Goal: Task Accomplishment & Management: Complete application form

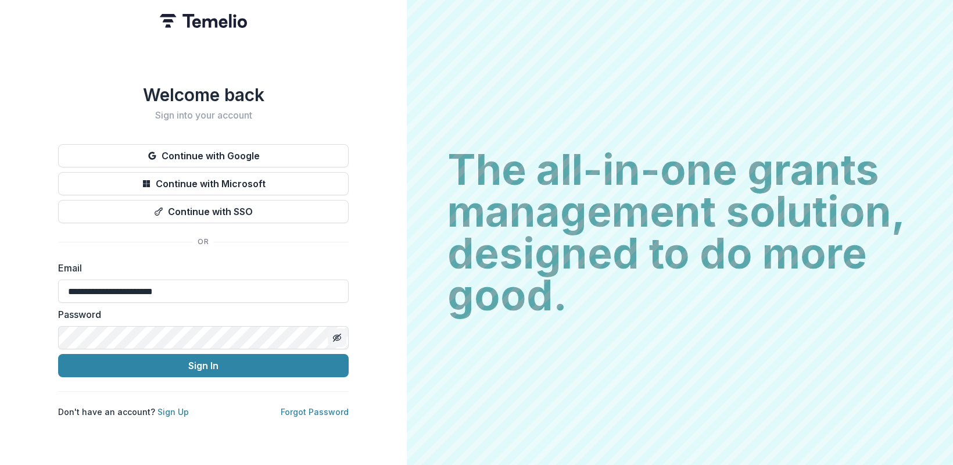
type input "**********"
click at [338, 333] on icon "Toggle password visibility" at bounding box center [336, 337] width 9 height 9
click at [228, 361] on button "Sign In" at bounding box center [203, 365] width 290 height 23
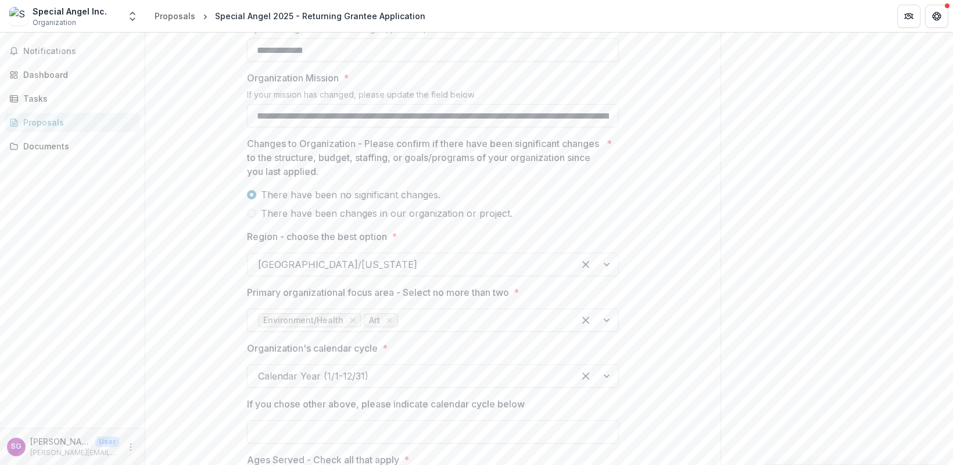
scroll to position [442, 0]
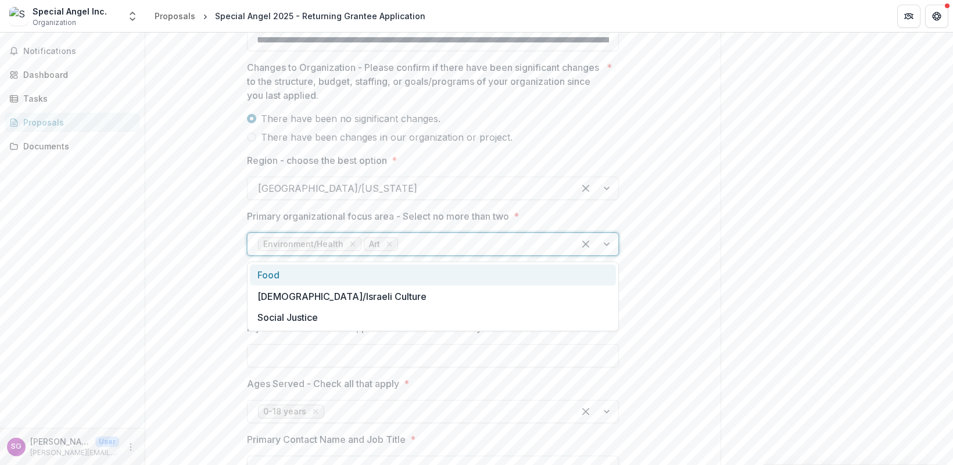
click at [607, 244] on div at bounding box center [596, 244] width 44 height 22
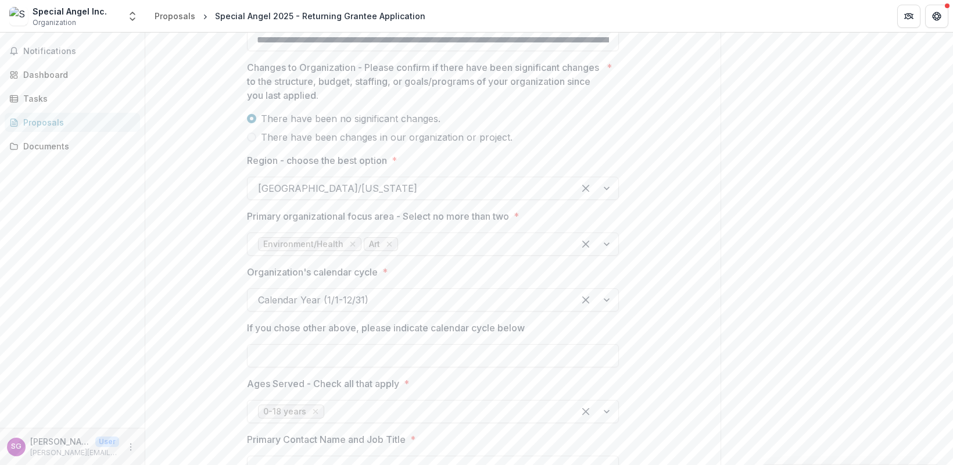
click at [788, 370] on div "Send comments or questions to [PERSON_NAME] and [PERSON_NAME] Foundation in the…" at bounding box center [836, 372] width 232 height 1564
click at [674, 400] on div "**********" at bounding box center [432, 434] width 575 height 1355
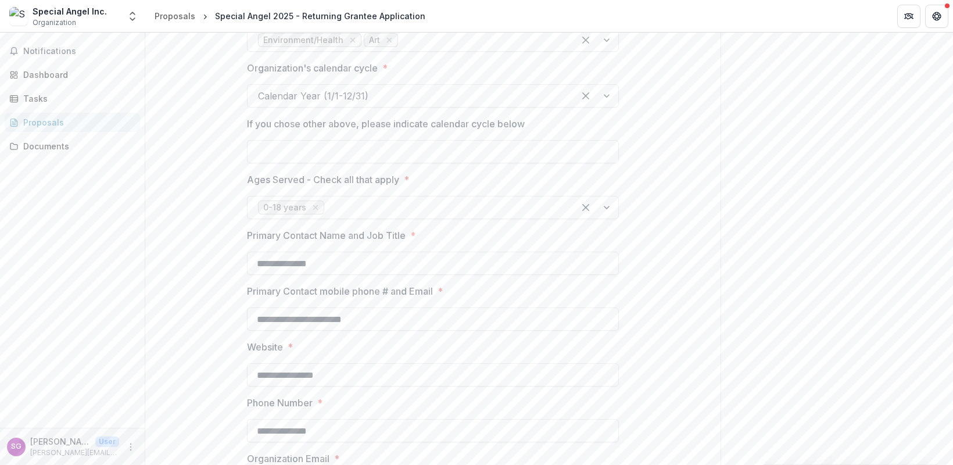
scroll to position [680, 0]
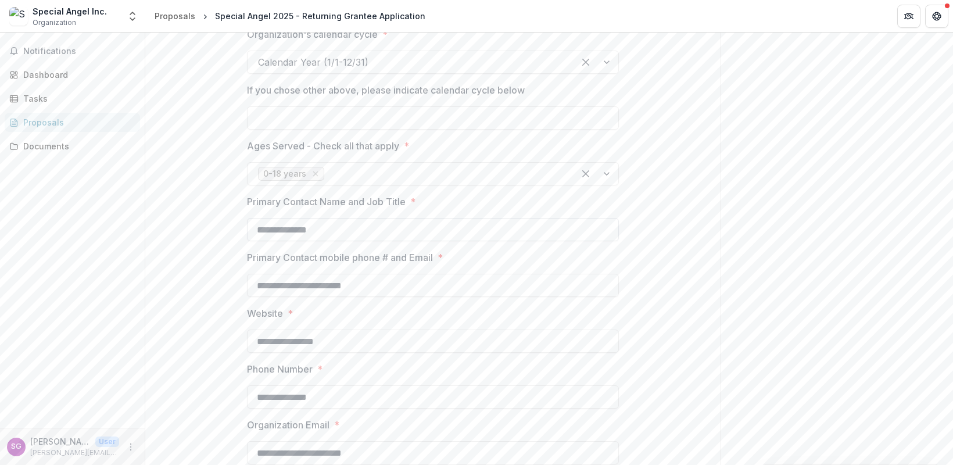
click at [338, 234] on input "**********" at bounding box center [433, 229] width 372 height 23
type input "**********"
click at [735, 446] on div "Send comments or questions to [PERSON_NAME] and [PERSON_NAME] Foundation in the…" at bounding box center [836, 135] width 232 height 1564
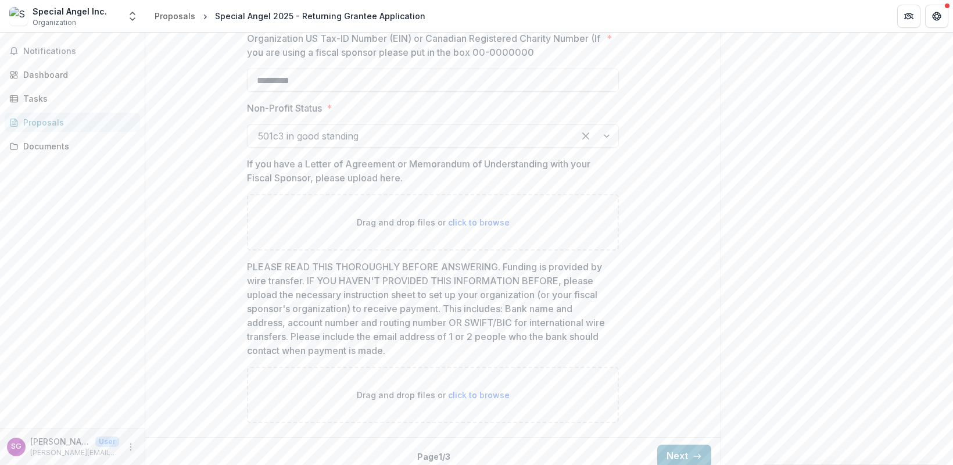
scroll to position [1132, 0]
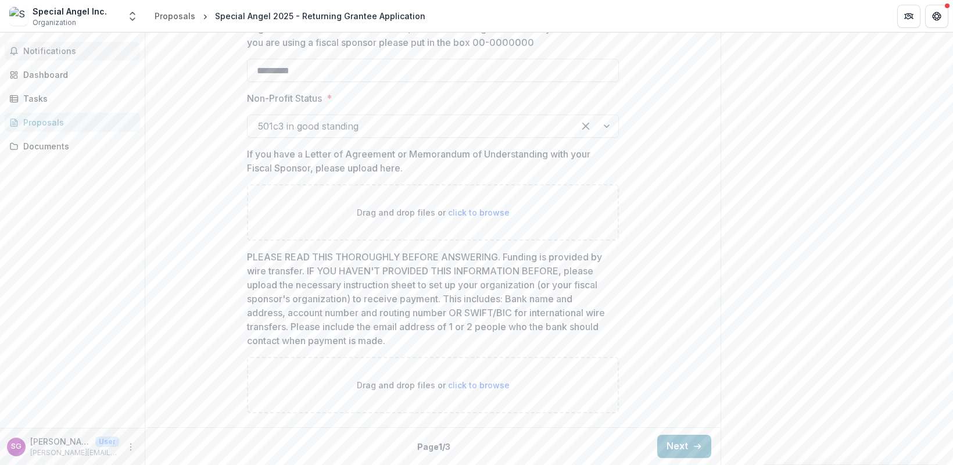
click at [46, 51] on span "Notifications" at bounding box center [79, 51] width 112 height 10
click at [36, 73] on div "Dashboard" at bounding box center [76, 75] width 107 height 12
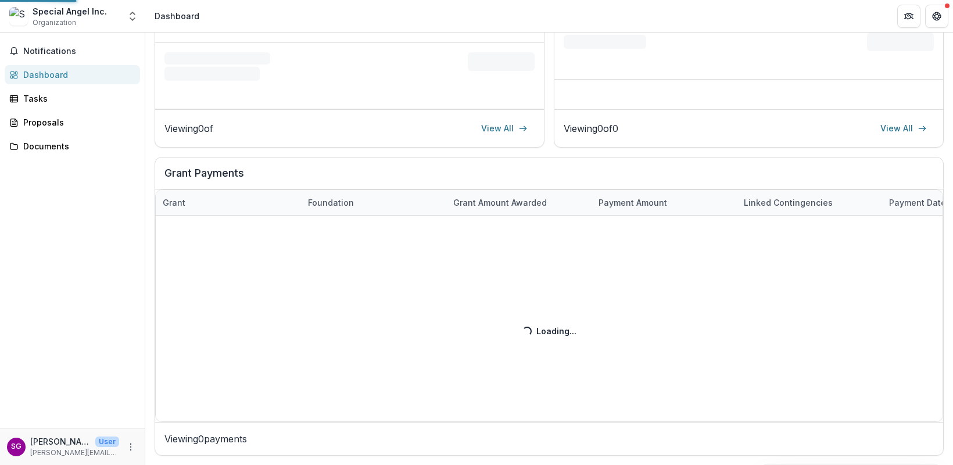
scroll to position [298, 0]
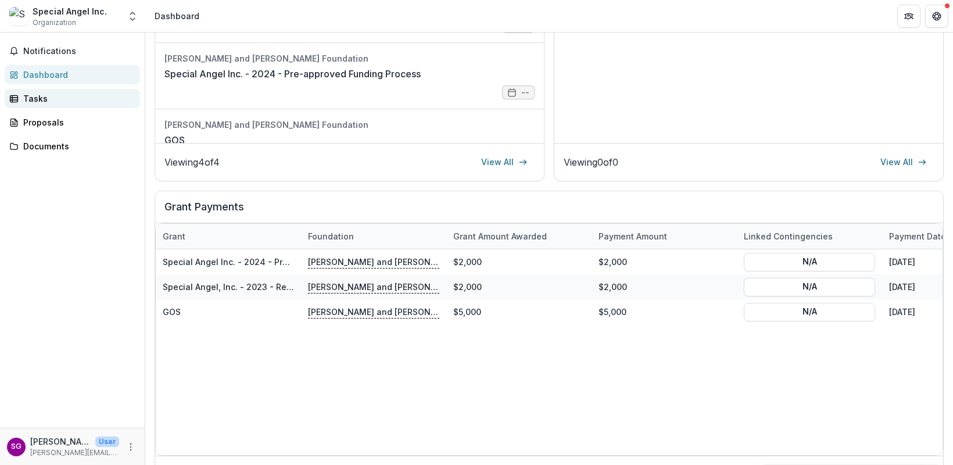
click at [33, 101] on div "Tasks" at bounding box center [76, 98] width 107 height 12
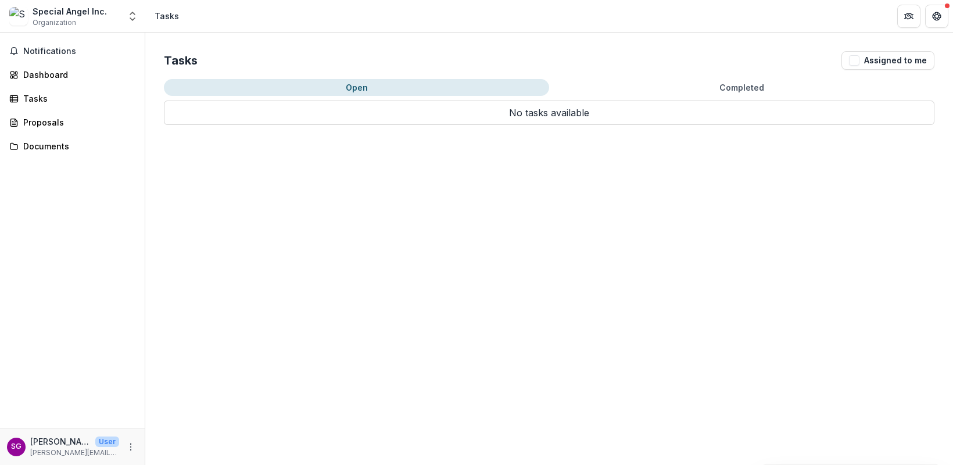
click at [356, 91] on button "Open" at bounding box center [356, 87] width 385 height 17
click at [356, 82] on button "Open" at bounding box center [356, 87] width 385 height 17
click at [874, 63] on button "Assigned to me" at bounding box center [887, 60] width 93 height 19
click at [44, 124] on div "Proposals" at bounding box center [76, 122] width 107 height 12
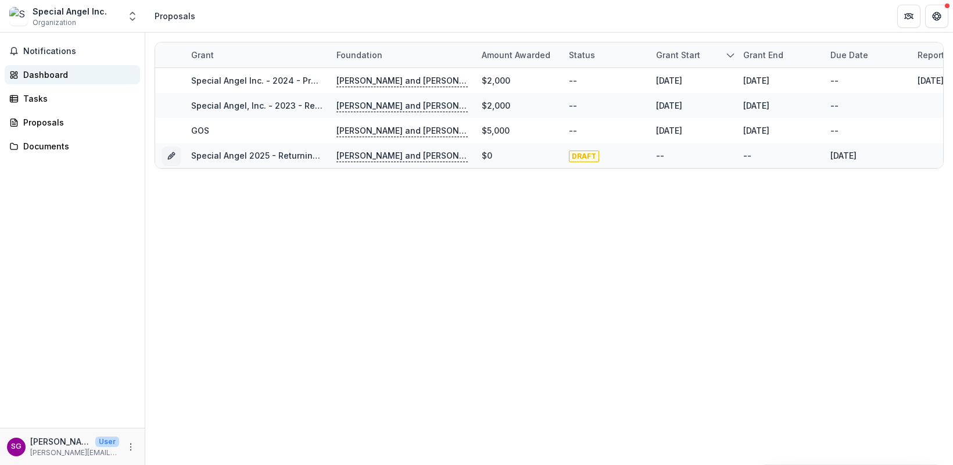
click at [38, 75] on div "Dashboard" at bounding box center [76, 75] width 107 height 12
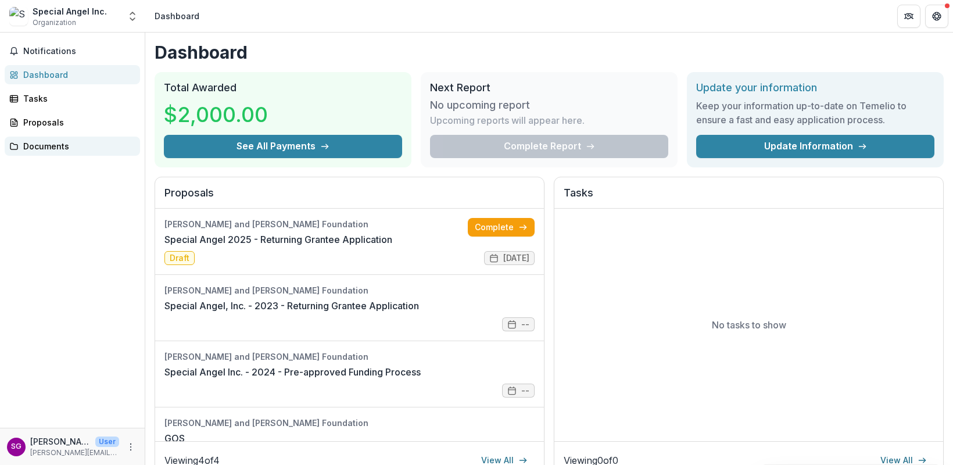
click at [40, 151] on div "Documents" at bounding box center [76, 146] width 107 height 12
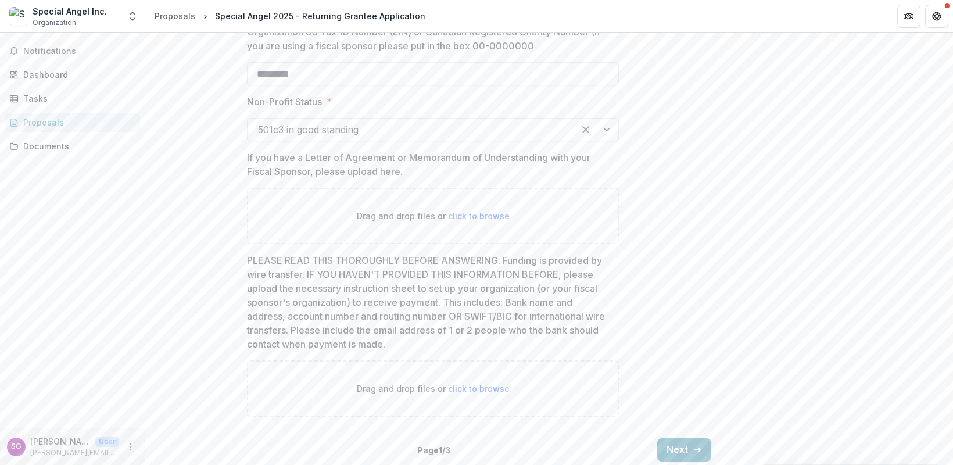
scroll to position [1132, 0]
click at [486, 385] on span "click to browse" at bounding box center [479, 385] width 62 height 10
click at [35, 146] on div "Documents" at bounding box center [76, 146] width 107 height 12
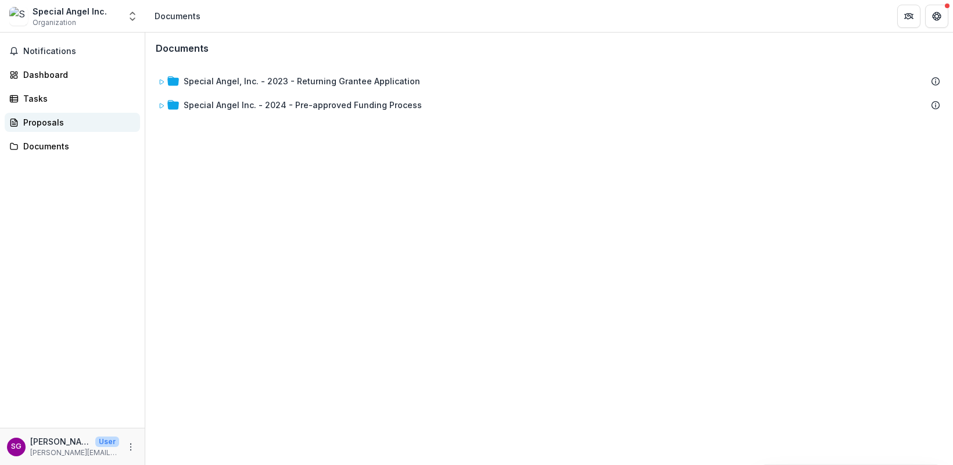
click at [41, 123] on div "Proposals" at bounding box center [76, 122] width 107 height 12
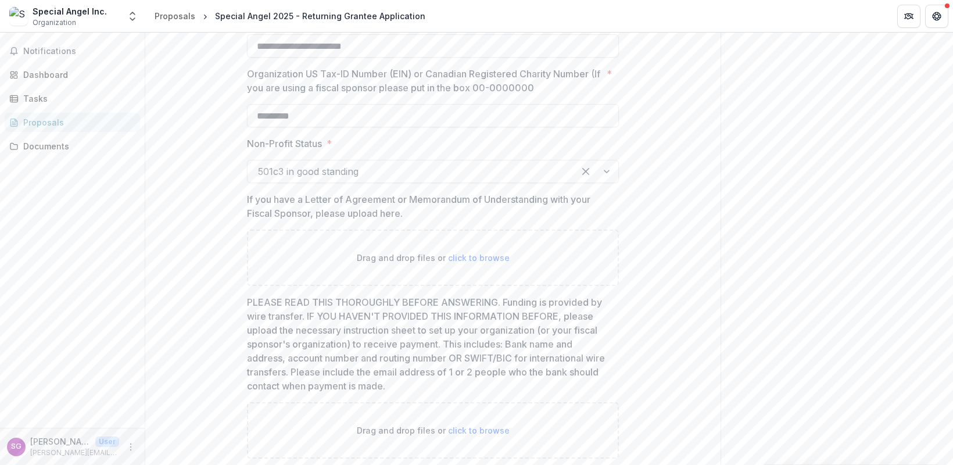
scroll to position [1088, 0]
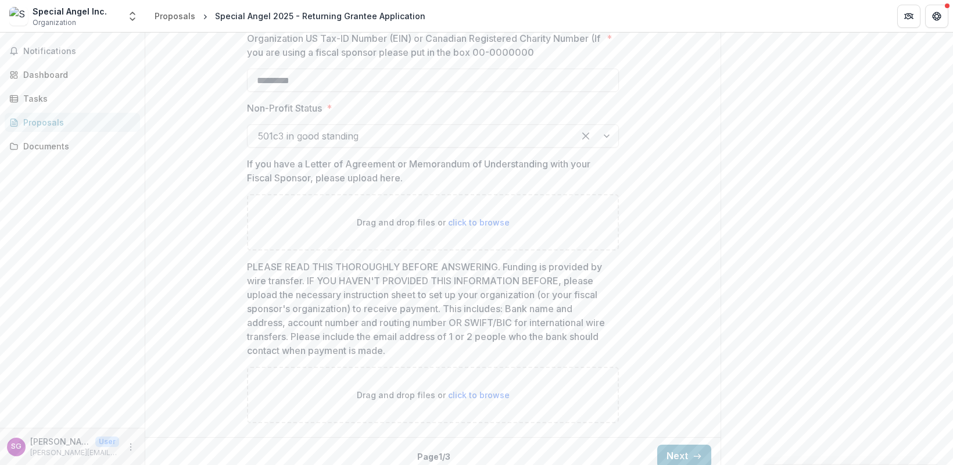
scroll to position [1132, 0]
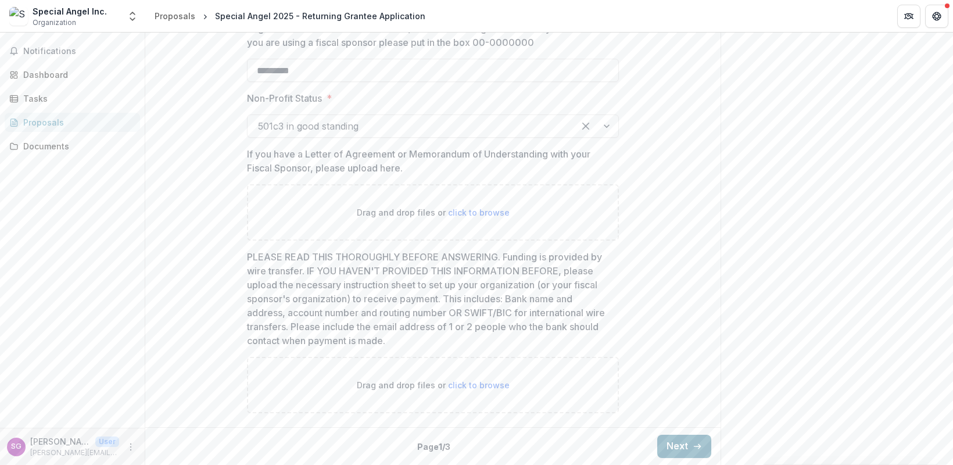
click at [688, 445] on button "Next" at bounding box center [684, 446] width 54 height 23
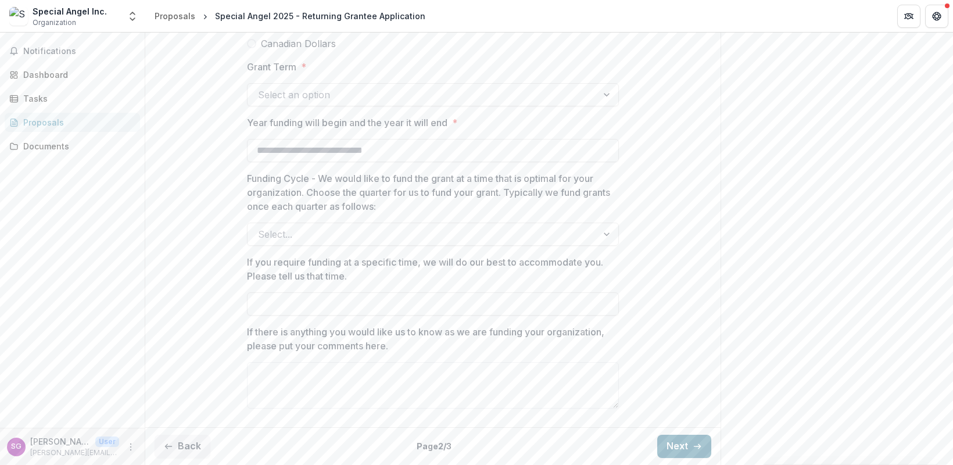
scroll to position [515, 0]
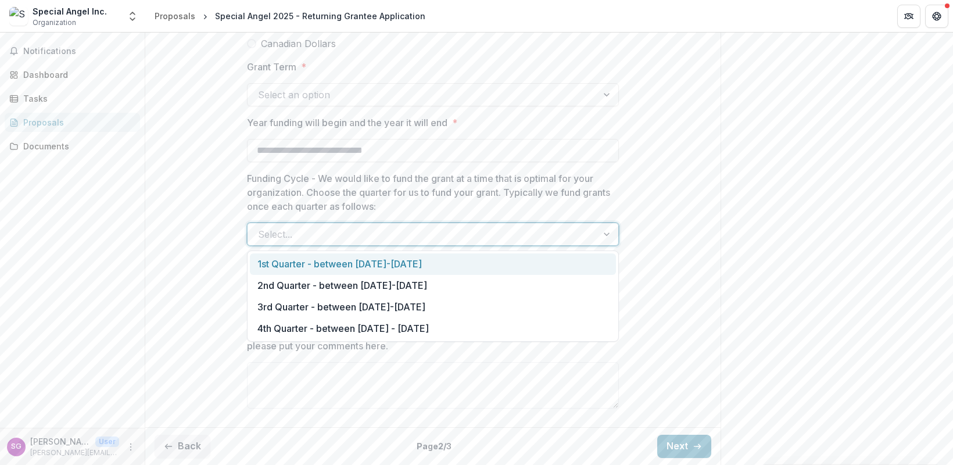
click at [607, 235] on div at bounding box center [607, 234] width 21 height 22
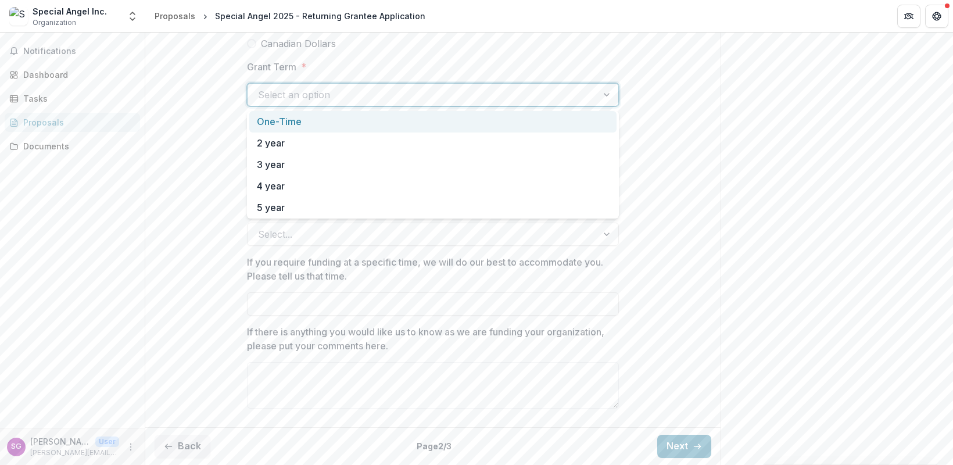
click at [607, 94] on div at bounding box center [607, 95] width 21 height 22
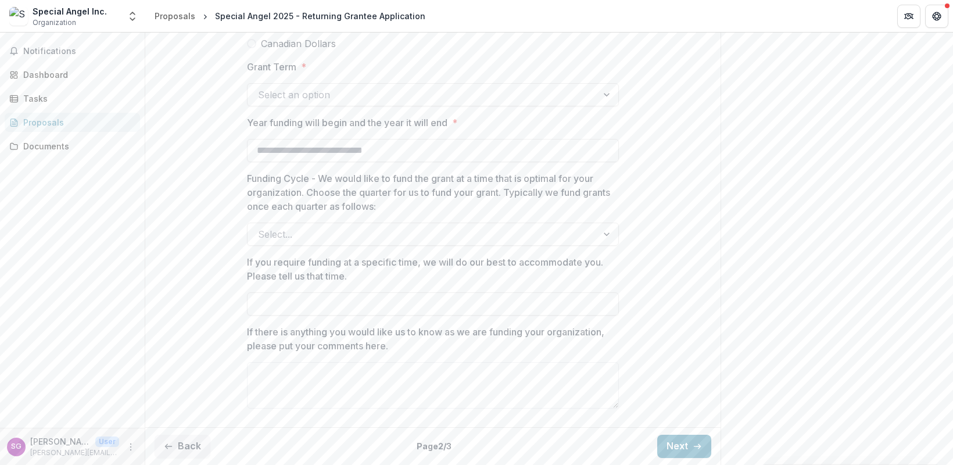
click at [699, 95] on div "**********" at bounding box center [432, 54] width 575 height 737
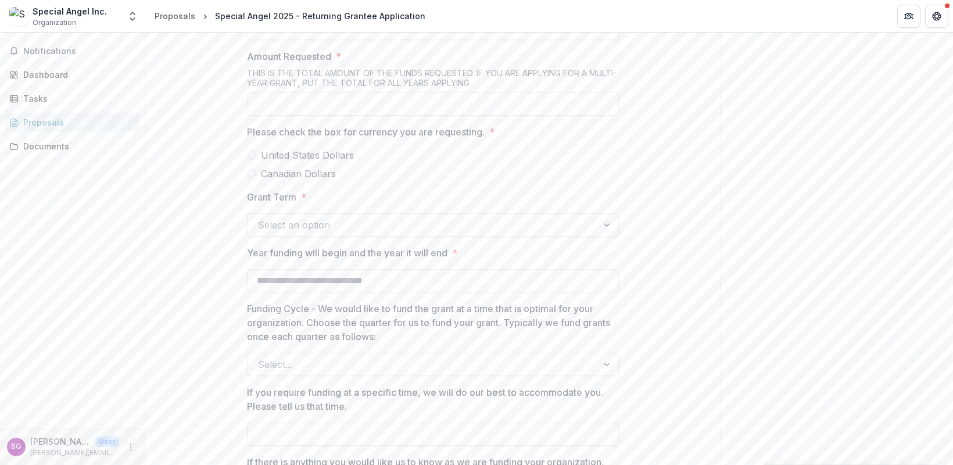
scroll to position [379, 0]
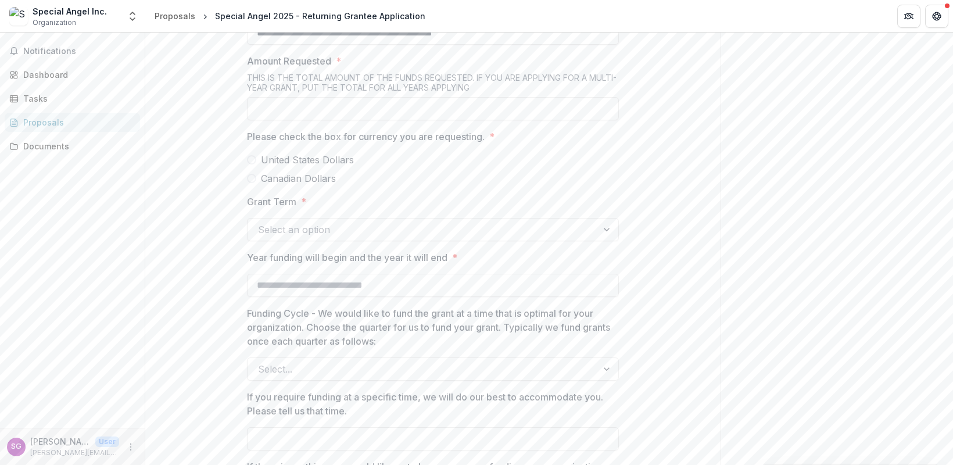
click at [252, 160] on span at bounding box center [251, 159] width 9 height 9
click at [653, 76] on div "**********" at bounding box center [432, 188] width 575 height 737
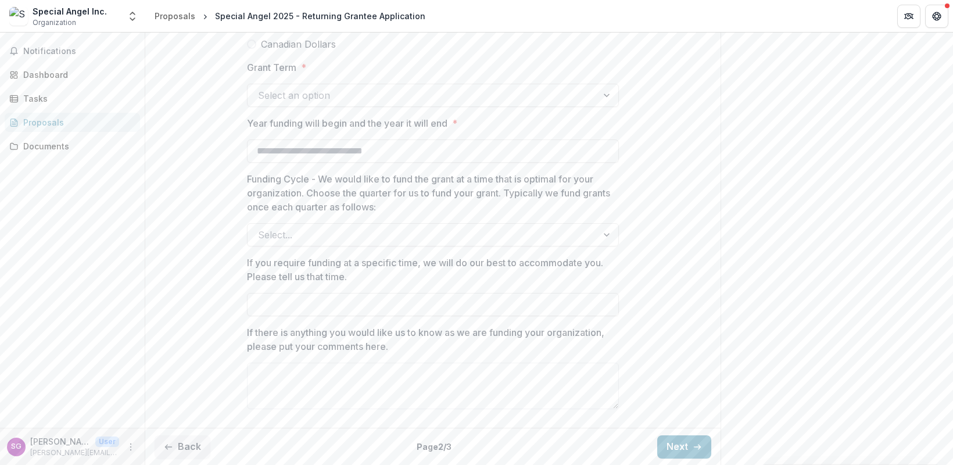
scroll to position [515, 0]
click at [692, 447] on icon "button" at bounding box center [696, 446] width 9 height 9
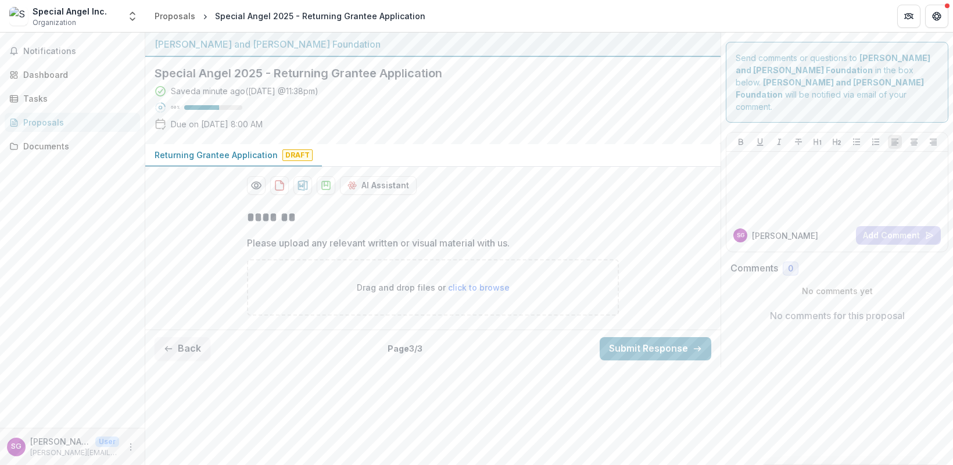
scroll to position [0, 0]
click at [171, 349] on icon "button" at bounding box center [168, 348] width 9 height 9
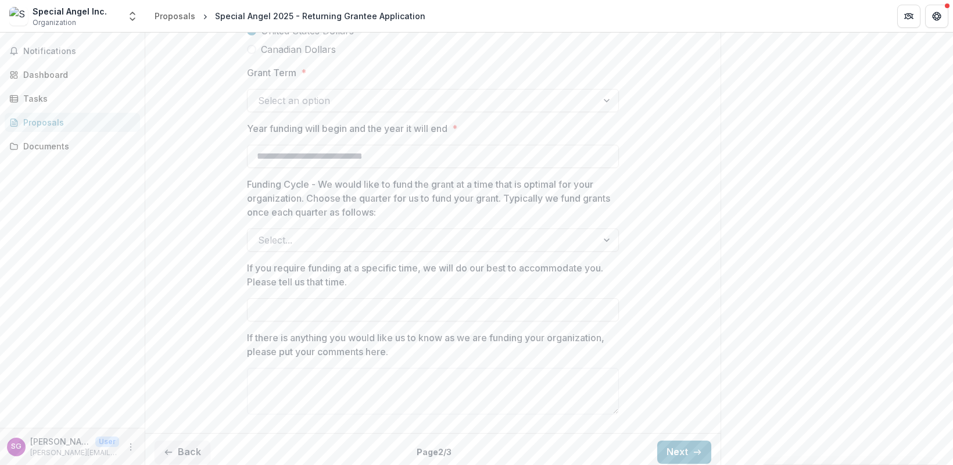
scroll to position [515, 0]
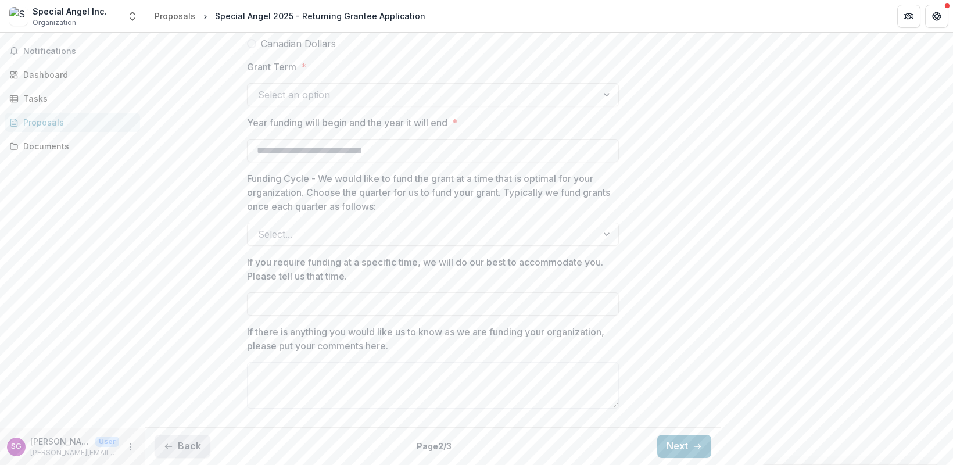
click at [181, 444] on button "Back" at bounding box center [183, 446] width 56 height 23
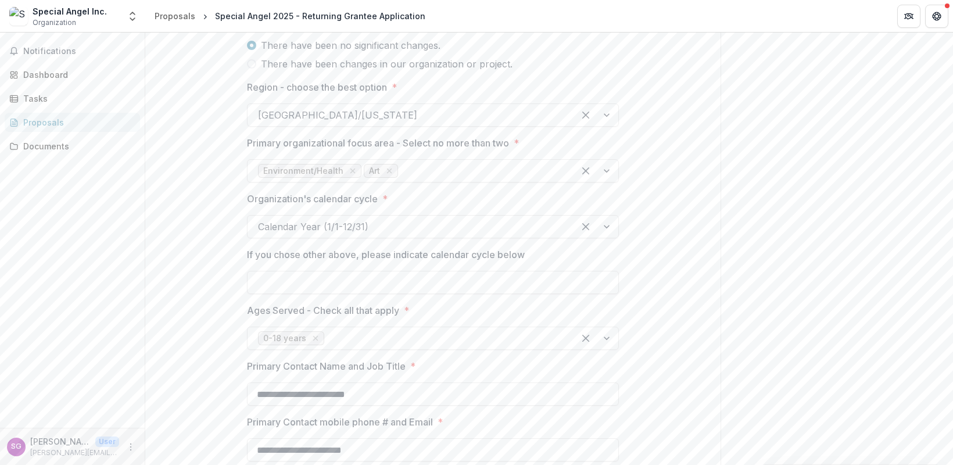
scroll to position [557, 0]
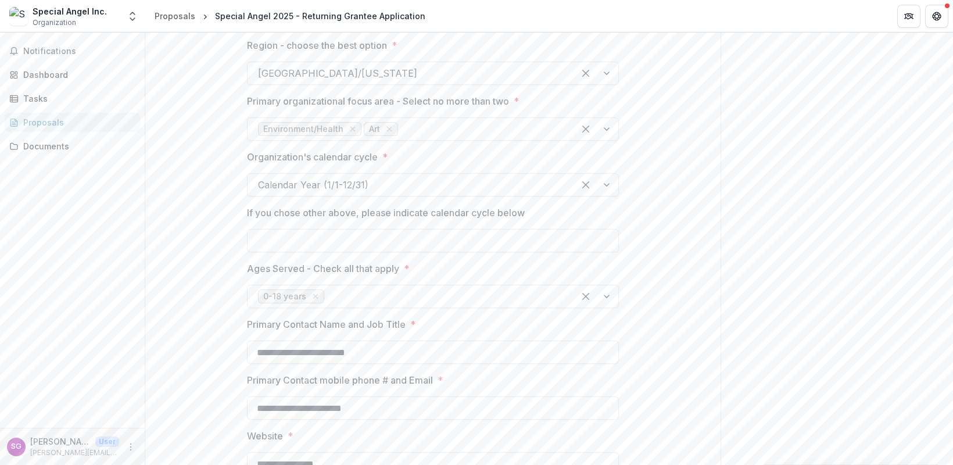
click at [662, 385] on div "**********" at bounding box center [432, 319] width 575 height 1355
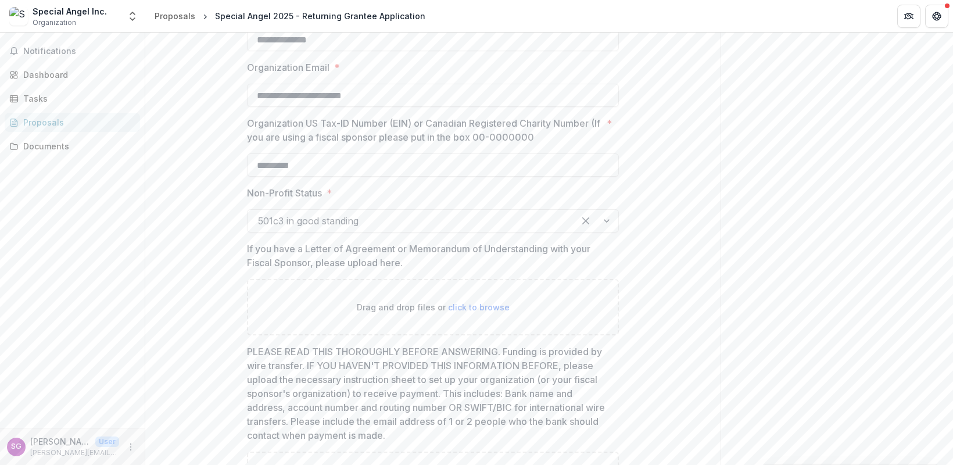
scroll to position [1067, 0]
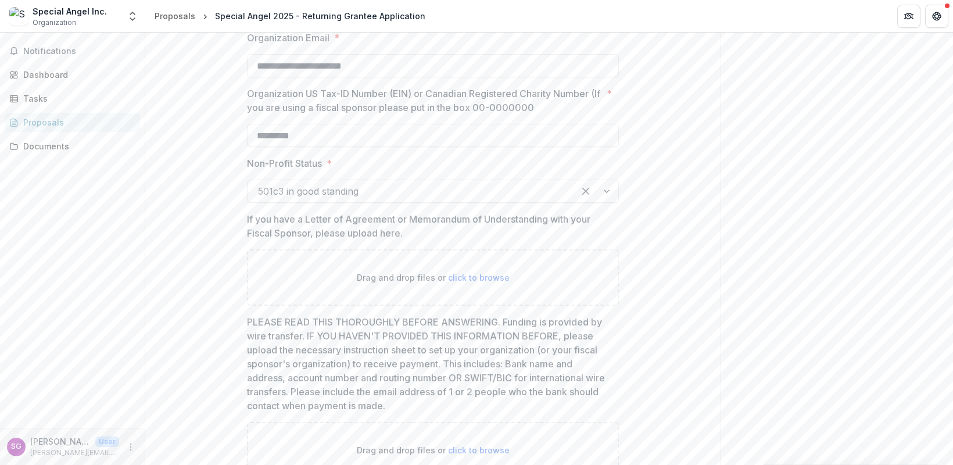
click at [480, 277] on span "click to browse" at bounding box center [479, 277] width 62 height 10
type input "**********"
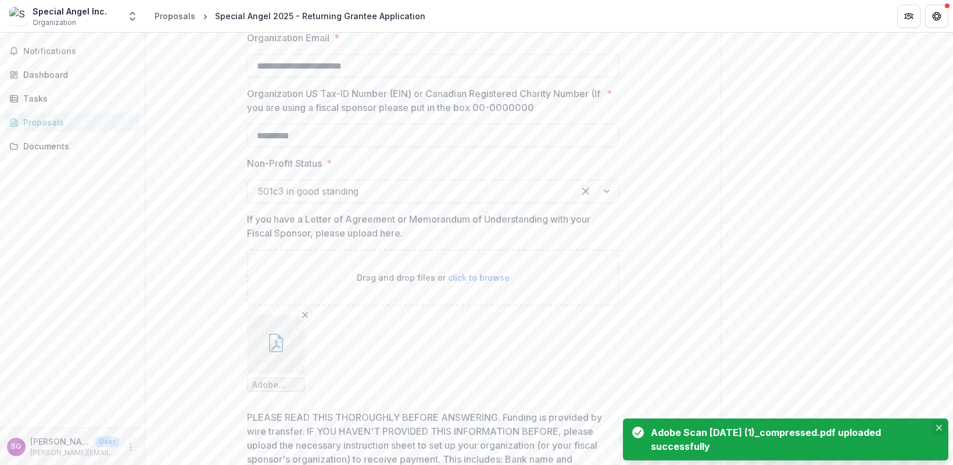
click at [939, 429] on icon "Close" at bounding box center [939, 428] width 6 height 6
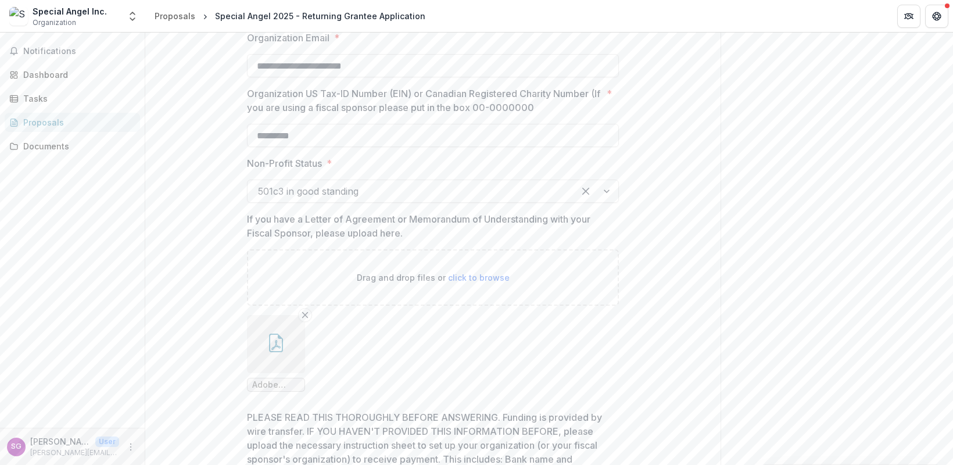
click at [485, 280] on span "click to browse" at bounding box center [479, 277] width 62 height 10
click at [277, 343] on icon "button" at bounding box center [275, 345] width 9 height 10
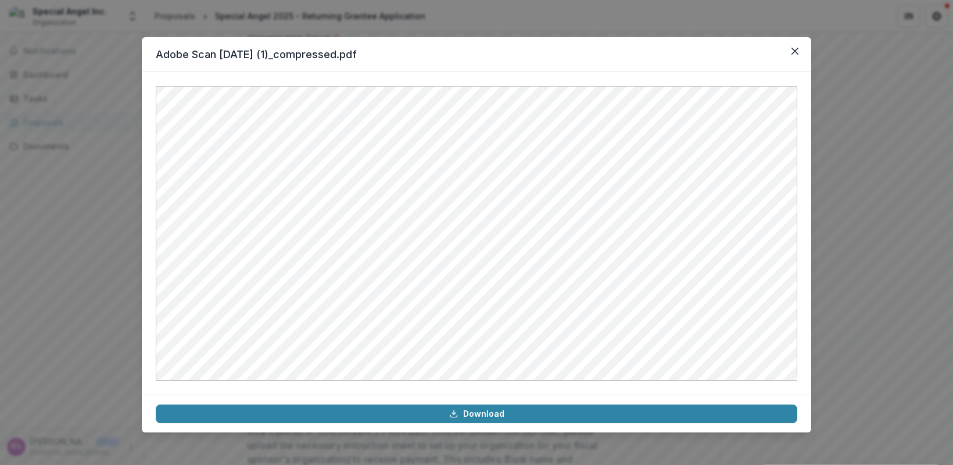
drag, startPoint x: 473, startPoint y: 59, endPoint x: 480, endPoint y: 45, distance: 15.3
click at [480, 45] on header "Adobe Scan [DATE] (1)_compressed.pdf" at bounding box center [476, 54] width 669 height 35
click at [884, 92] on div "Adobe Scan [DATE] (1)_compressed.pdf Download" at bounding box center [476, 232] width 953 height 465
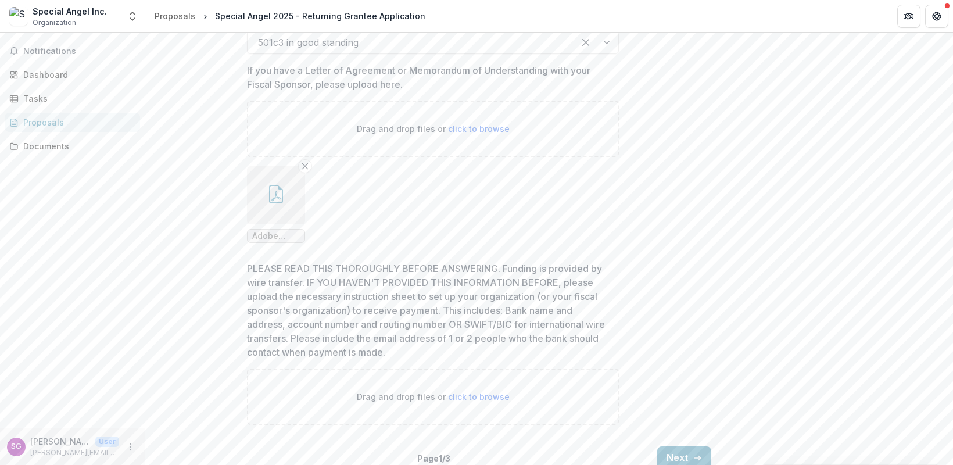
scroll to position [1228, 0]
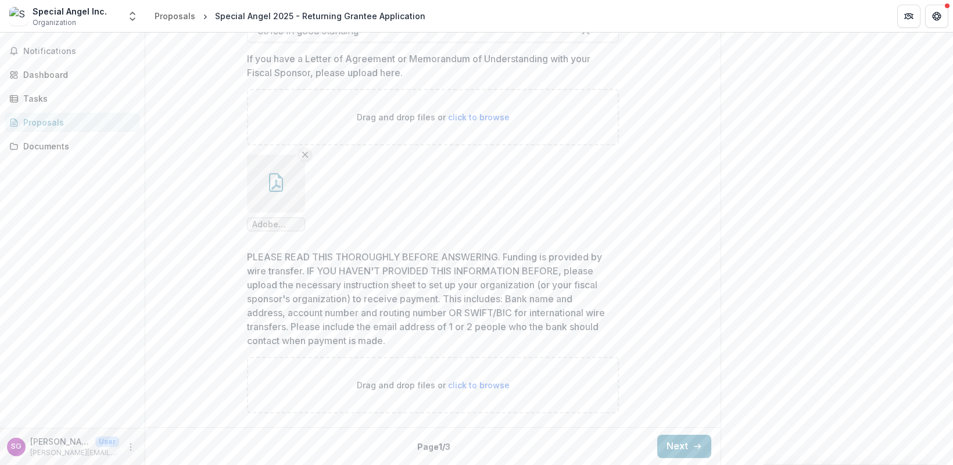
click at [304, 159] on icon "Remove File" at bounding box center [304, 154] width 9 height 9
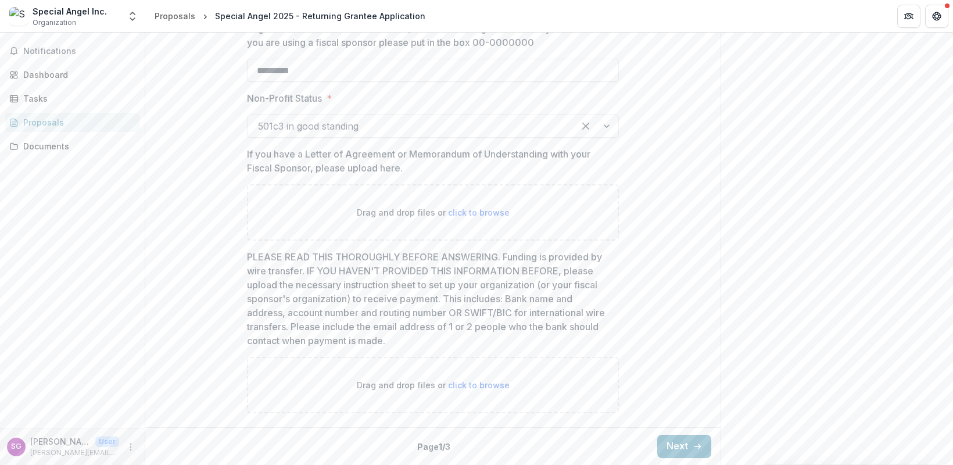
scroll to position [1132, 0]
drag, startPoint x: 658, startPoint y: 325, endPoint x: 645, endPoint y: 339, distance: 19.7
click at [482, 346] on p "PLEASE READ THIS THOROUGHLY BEFORE ANSWERING. Funding is provided by wire trans…" at bounding box center [429, 299] width 365 height 98
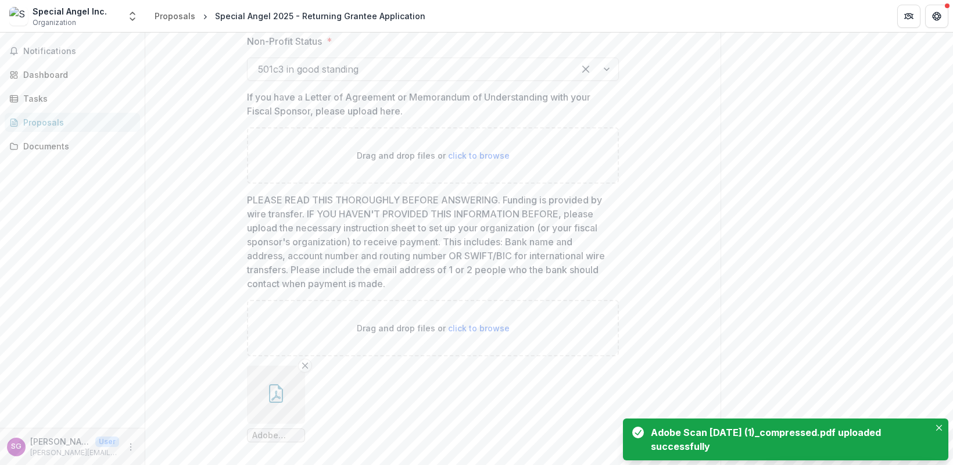
scroll to position [1228, 0]
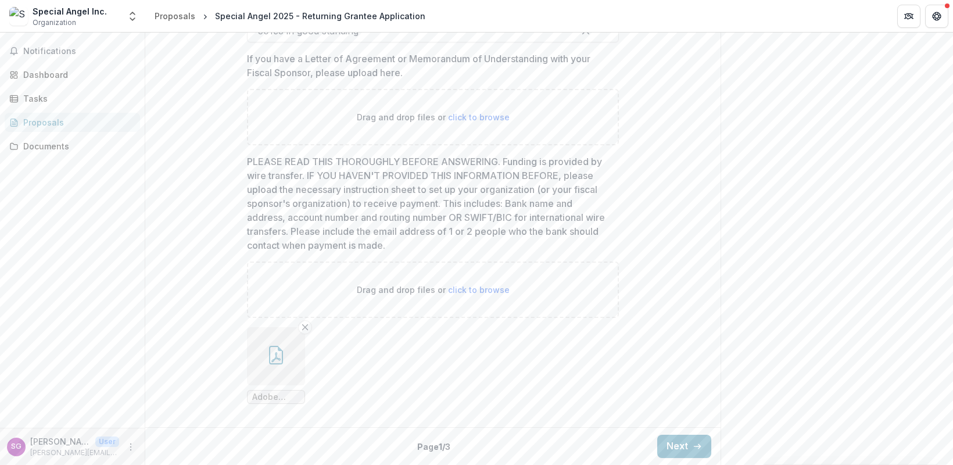
click at [278, 357] on icon "button" at bounding box center [276, 355] width 19 height 19
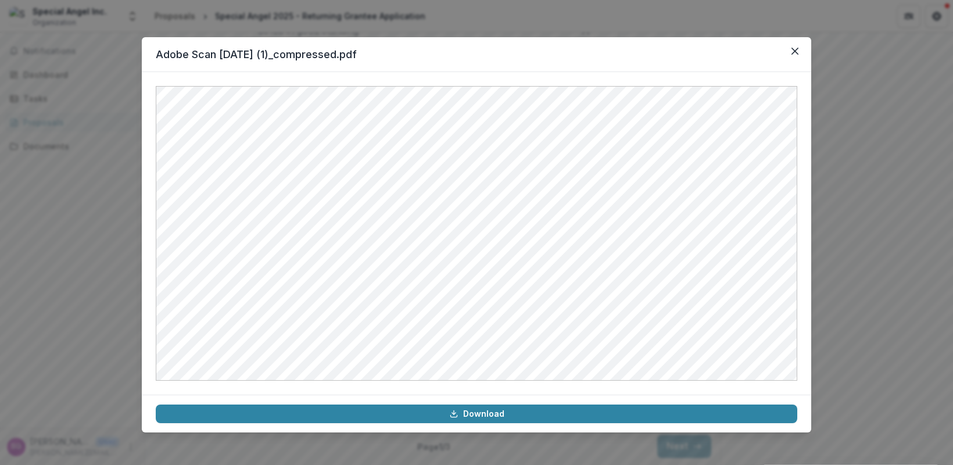
click at [504, 23] on div "Adobe Scan [DATE] (1)_compressed.pdf Download" at bounding box center [476, 232] width 953 height 465
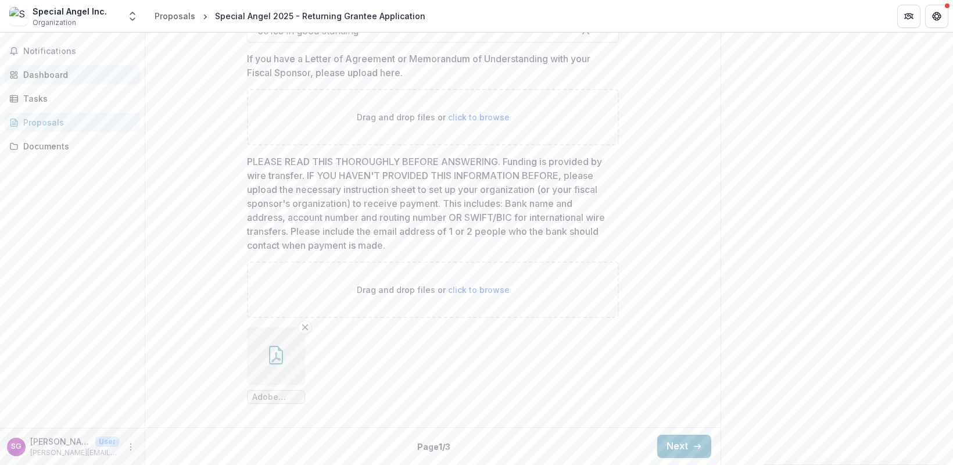
scroll to position [1216, 0]
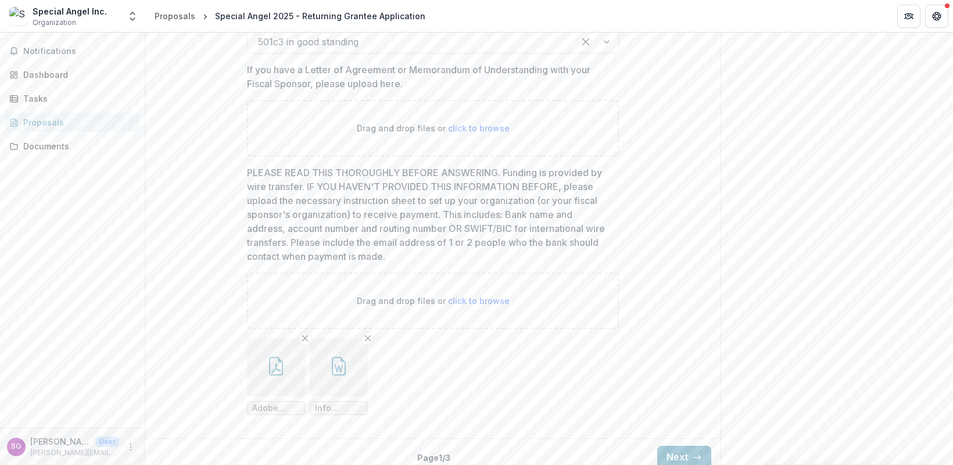
click at [337, 410] on span "Info requested for Grant.docx" at bounding box center [339, 408] width 48 height 10
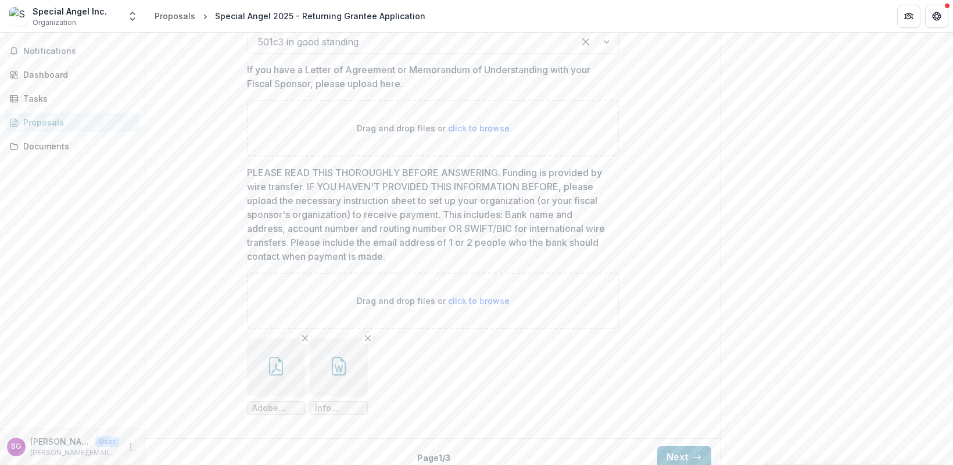
click at [345, 407] on span "Info requested for Grant.docx" at bounding box center [339, 408] width 48 height 10
click at [339, 367] on icon "button" at bounding box center [339, 368] width 8 height 8
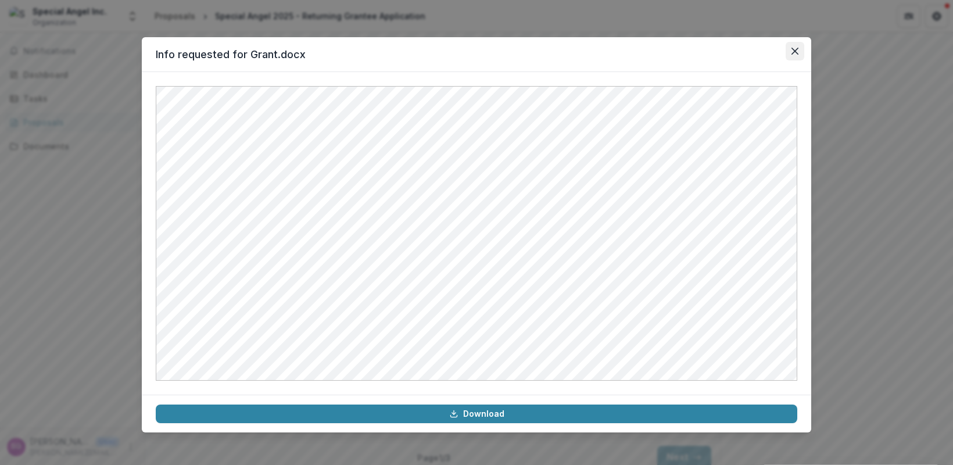
click at [799, 52] on button "Close" at bounding box center [794, 51] width 19 height 19
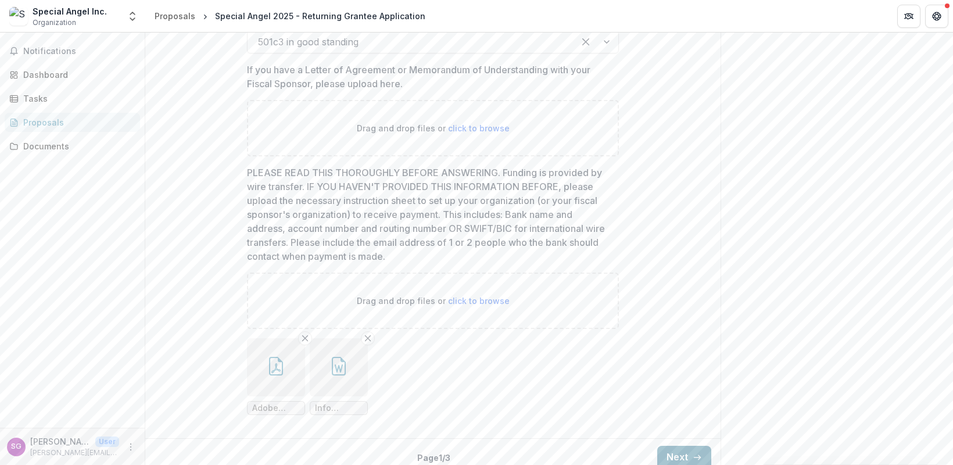
click at [679, 454] on button "Next" at bounding box center [684, 457] width 54 height 23
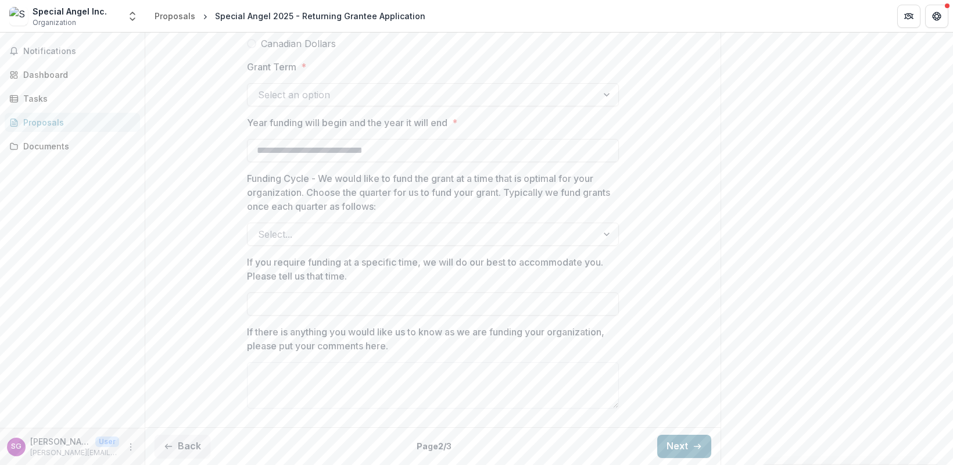
scroll to position [515, 0]
click at [671, 159] on div "**********" at bounding box center [432, 54] width 575 height 737
click at [695, 445] on icon "button" at bounding box center [696, 446] width 9 height 9
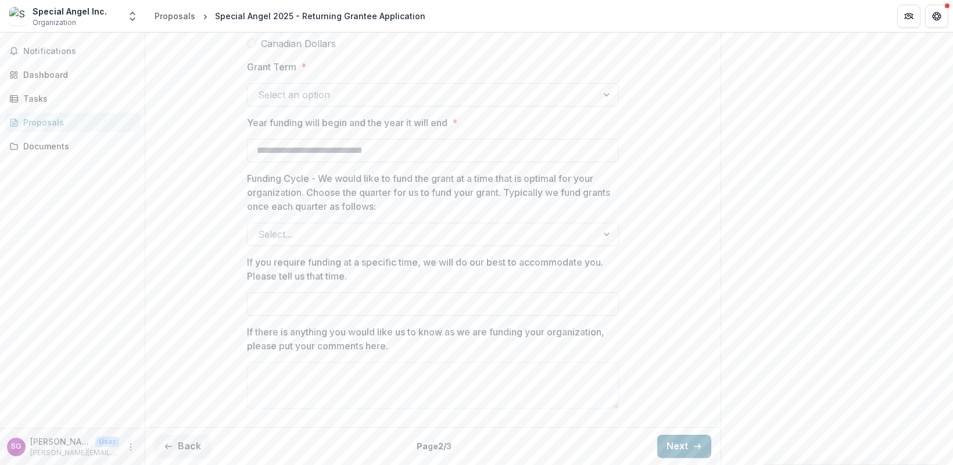
scroll to position [0, 0]
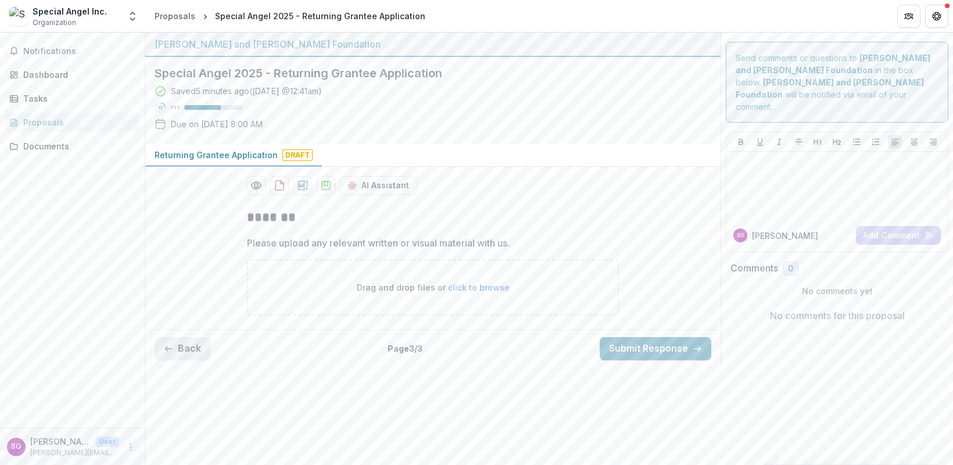
click at [171, 349] on icon "button" at bounding box center [168, 348] width 9 height 9
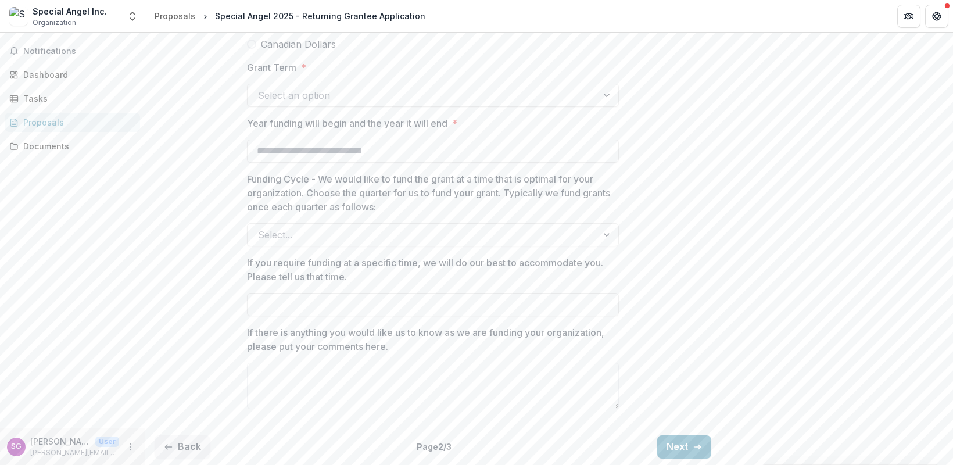
scroll to position [515, 0]
click at [168, 443] on icon "button" at bounding box center [168, 446] width 9 height 9
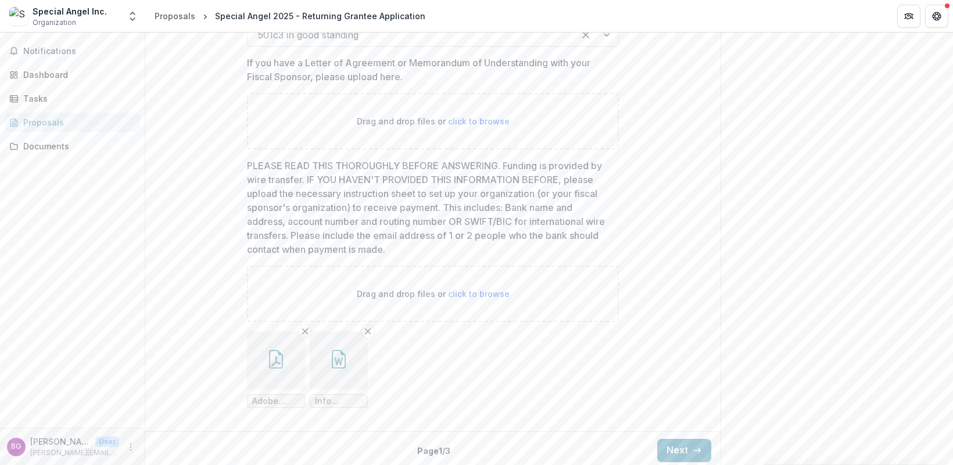
scroll to position [1228, 0]
click at [686, 446] on button "Next" at bounding box center [684, 446] width 54 height 23
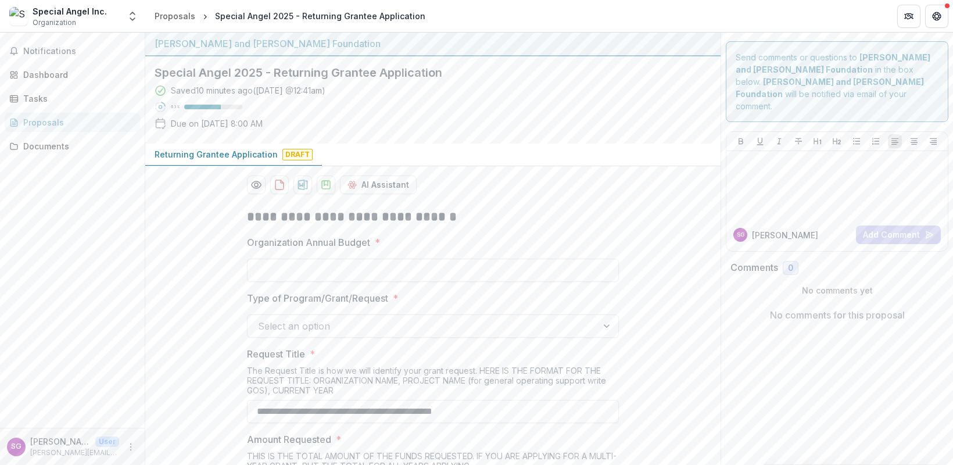
scroll to position [0, 0]
click at [110, 382] on div "Notifications Dashboard Tasks Proposals Documents" at bounding box center [72, 230] width 145 height 395
click at [141, 446] on div "SG [PERSON_NAME] User [PERSON_NAME][EMAIL_ADDRESS][DOMAIN_NAME]" at bounding box center [72, 446] width 145 height 37
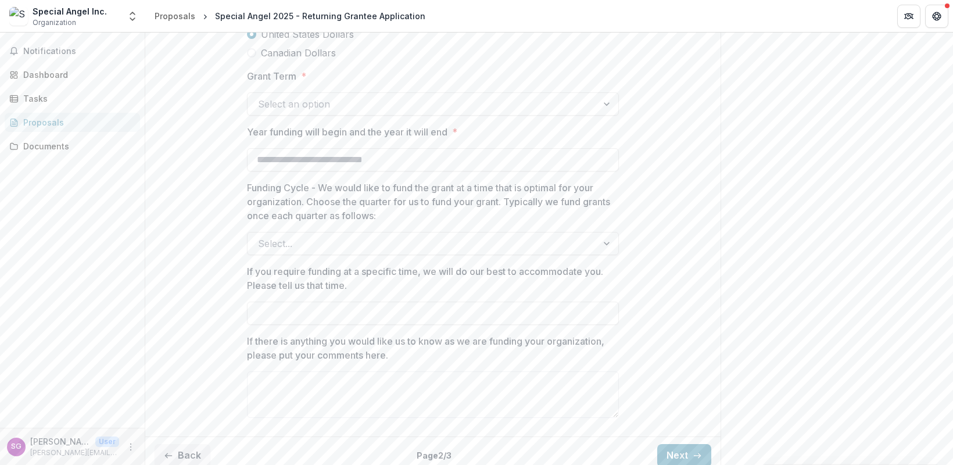
scroll to position [515, 0]
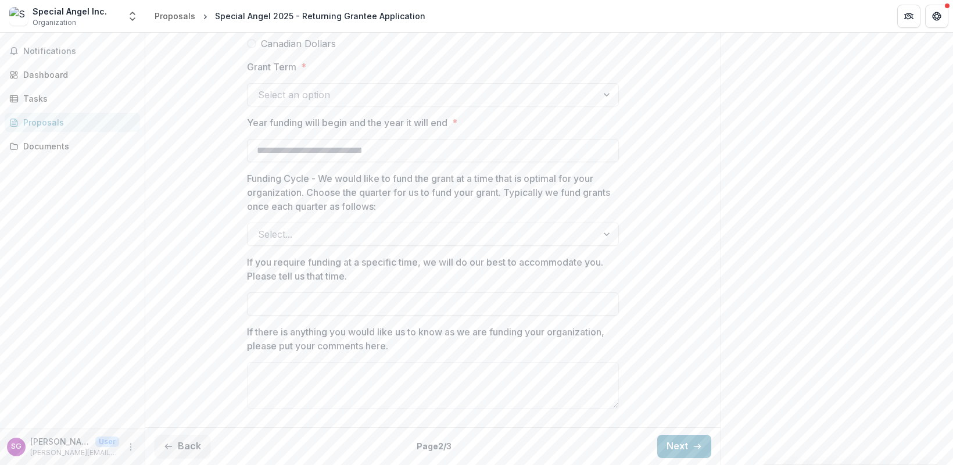
click at [116, 442] on p "User" at bounding box center [107, 441] width 24 height 10
click at [130, 444] on icon "More" at bounding box center [130, 446] width 9 height 9
click at [336, 386] on textarea "If there is anything you would like us to know as we are funding your organizat…" at bounding box center [433, 385] width 372 height 46
click at [204, 18] on icon "breadcrumb" at bounding box center [205, 17] width 6 height 6
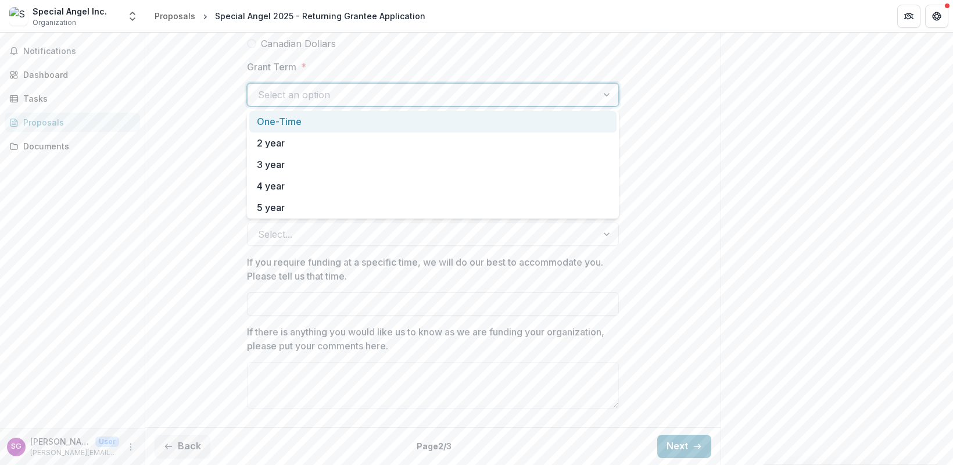
click at [610, 95] on div at bounding box center [607, 95] width 21 height 22
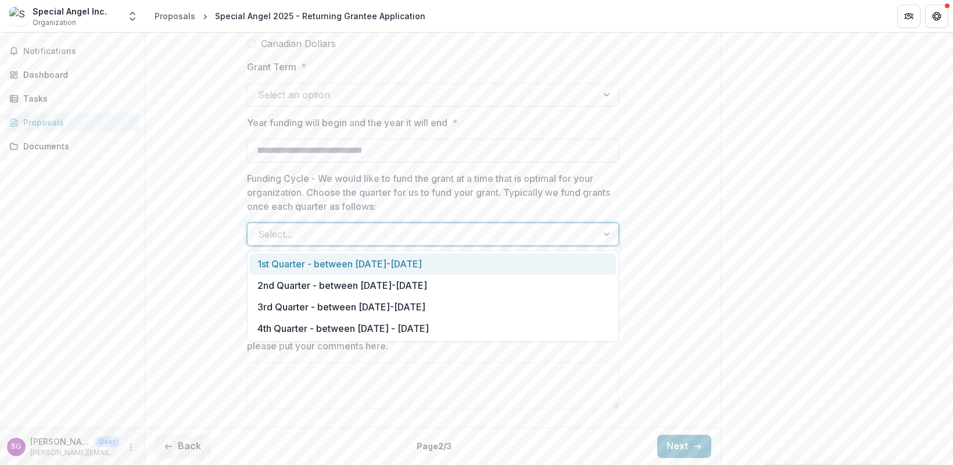
click at [606, 237] on div at bounding box center [607, 234] width 21 height 22
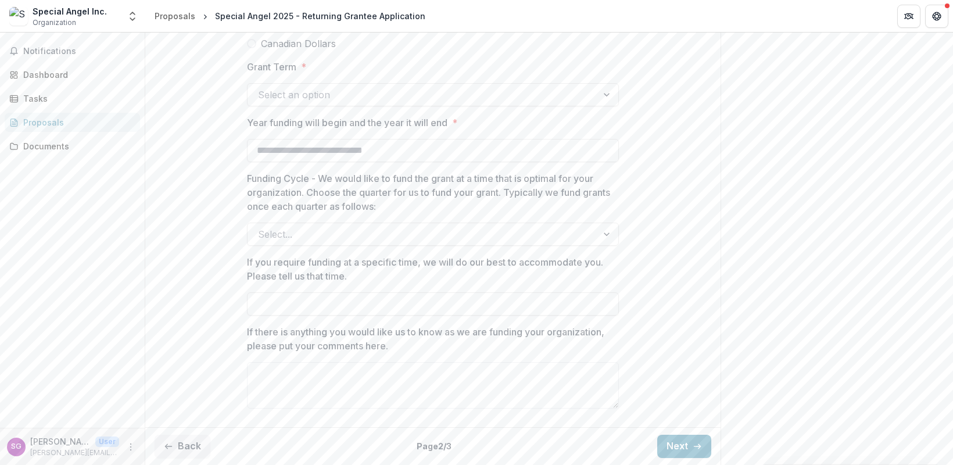
click at [692, 394] on div "**********" at bounding box center [432, 54] width 575 height 737
click at [288, 375] on textarea "If there is anything you would like us to know as we are funding your organizat…" at bounding box center [433, 385] width 372 height 46
click at [216, 157] on div "**********" at bounding box center [432, 54] width 575 height 737
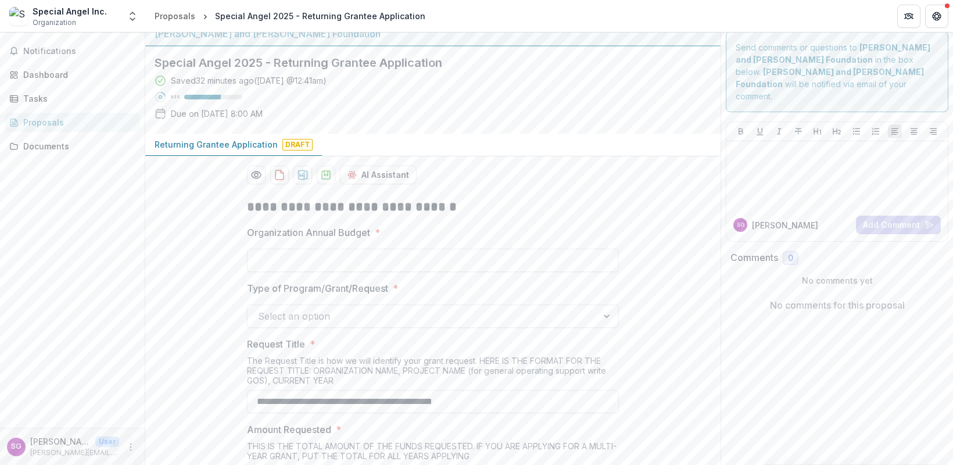
scroll to position [0, 0]
